Goal: Information Seeking & Learning: Find specific page/section

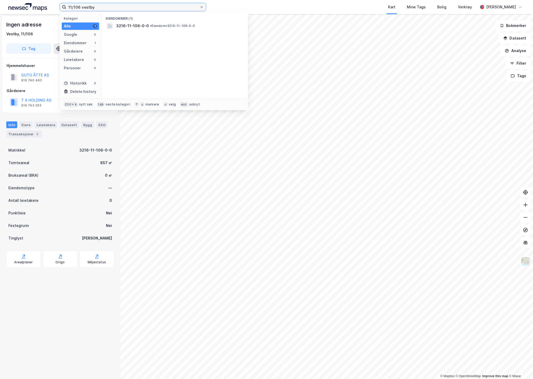
drag, startPoint x: 105, startPoint y: 9, endPoint x: 20, endPoint y: 8, distance: 85.0
click at [20, 8] on div "11/106 vestby Kategori Alle 1 Google 0 Eiendommer 1 Gårdeiere 0 Leietakere 0 Pe…" at bounding box center [266, 7] width 533 height 14
type input "200/1694 [GEOGRAPHIC_DATA]"
click at [132, 25] on span "[PERSON_NAME][STREET_ADDRESS]" at bounding box center [179, 26] width 126 height 6
